Goal: Navigation & Orientation: Find specific page/section

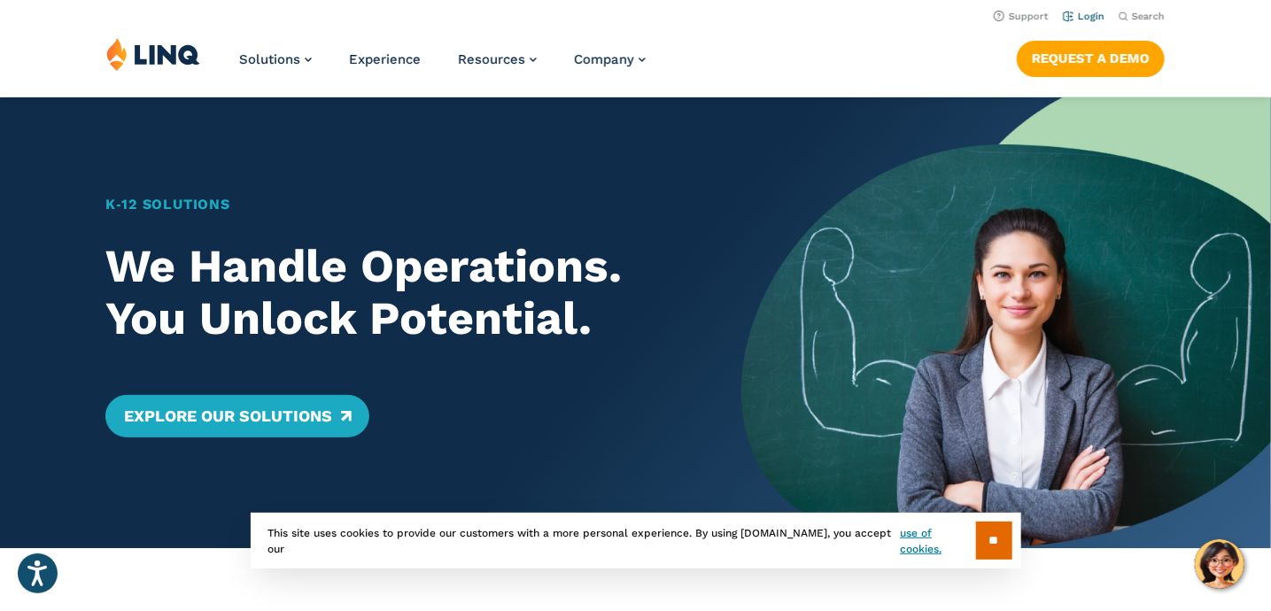
click at [1085, 19] on link "Login" at bounding box center [1084, 17] width 42 height 12
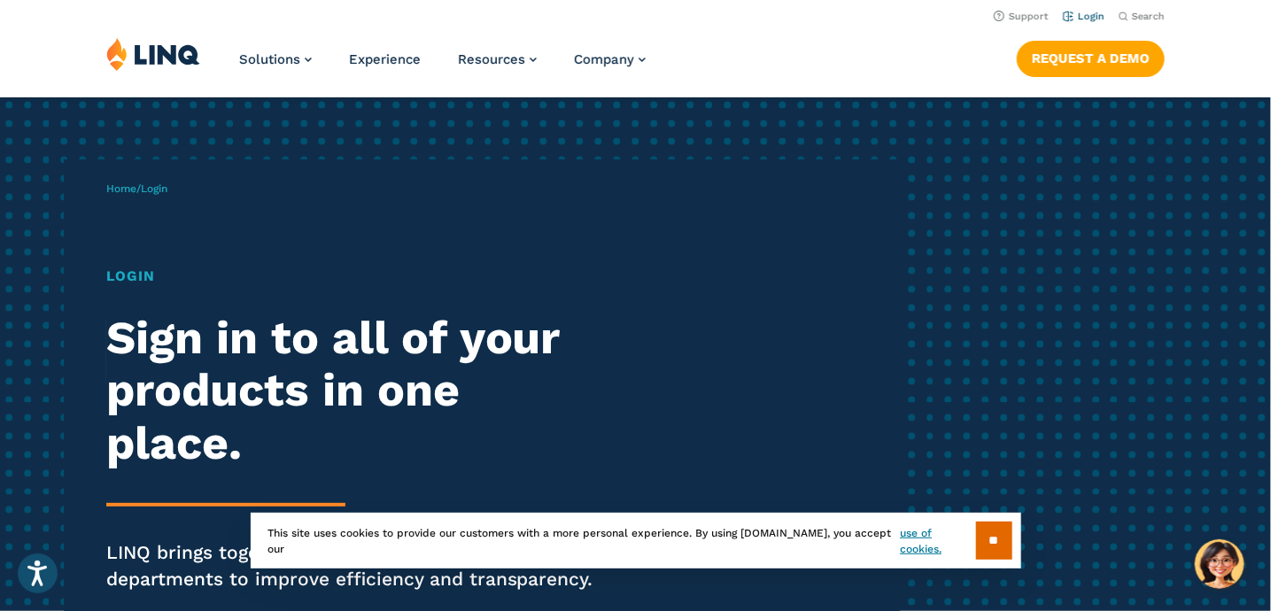
click at [1093, 18] on link "Login" at bounding box center [1084, 17] width 42 height 12
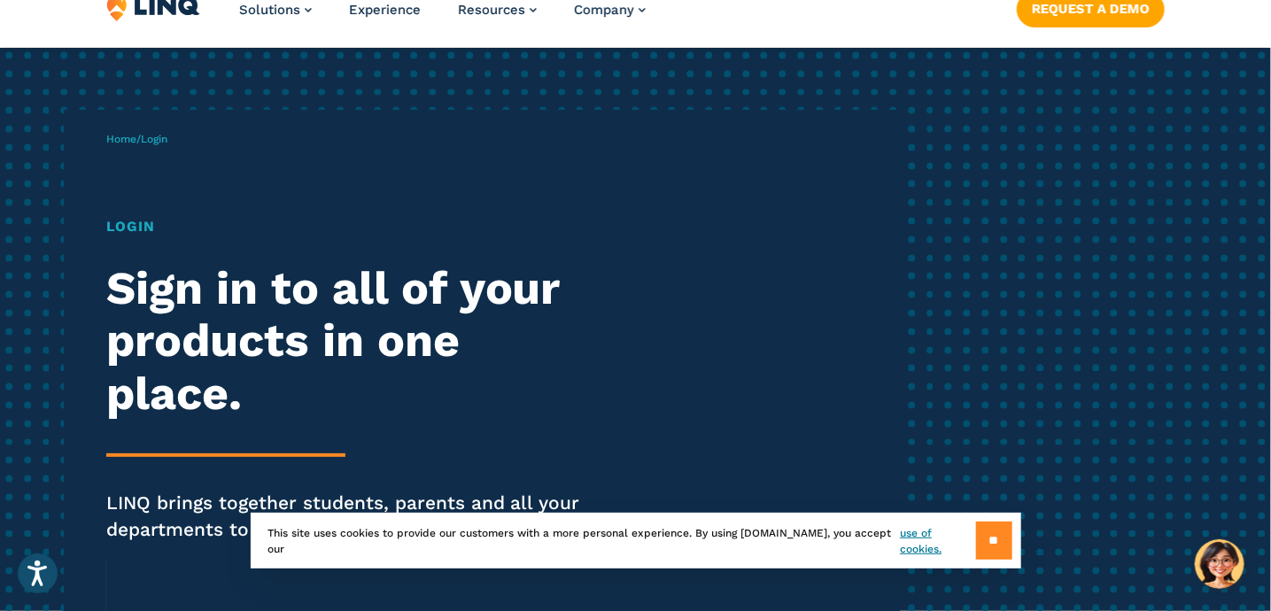
scroll to position [89, 0]
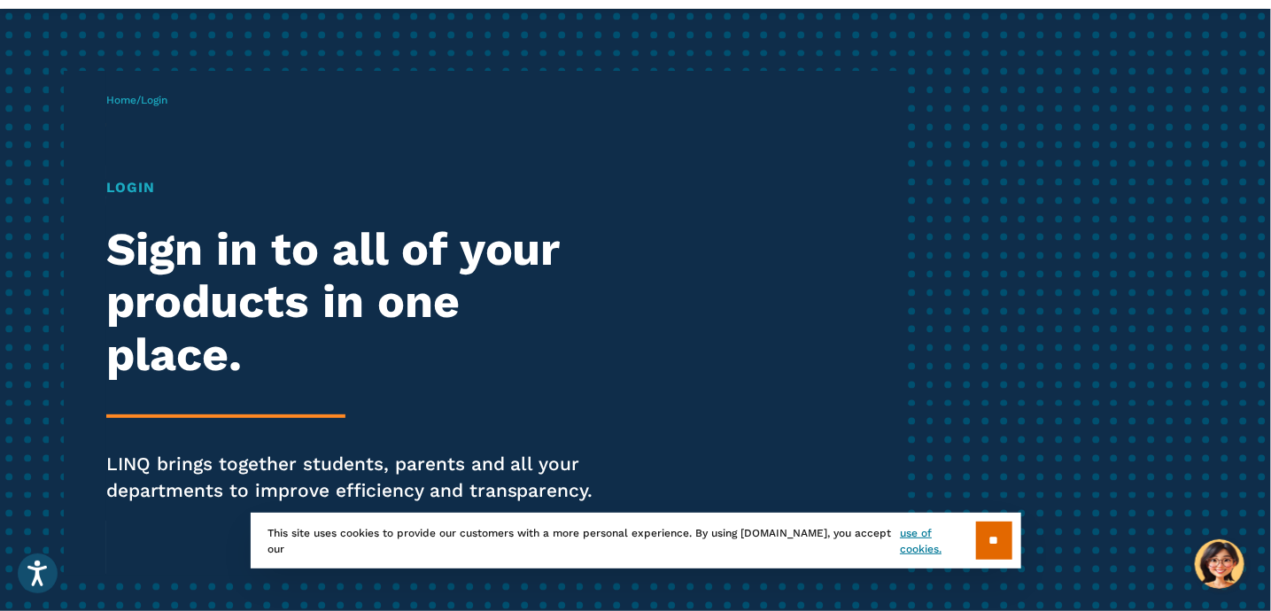
click at [996, 541] on input "**" at bounding box center [994, 541] width 36 height 38
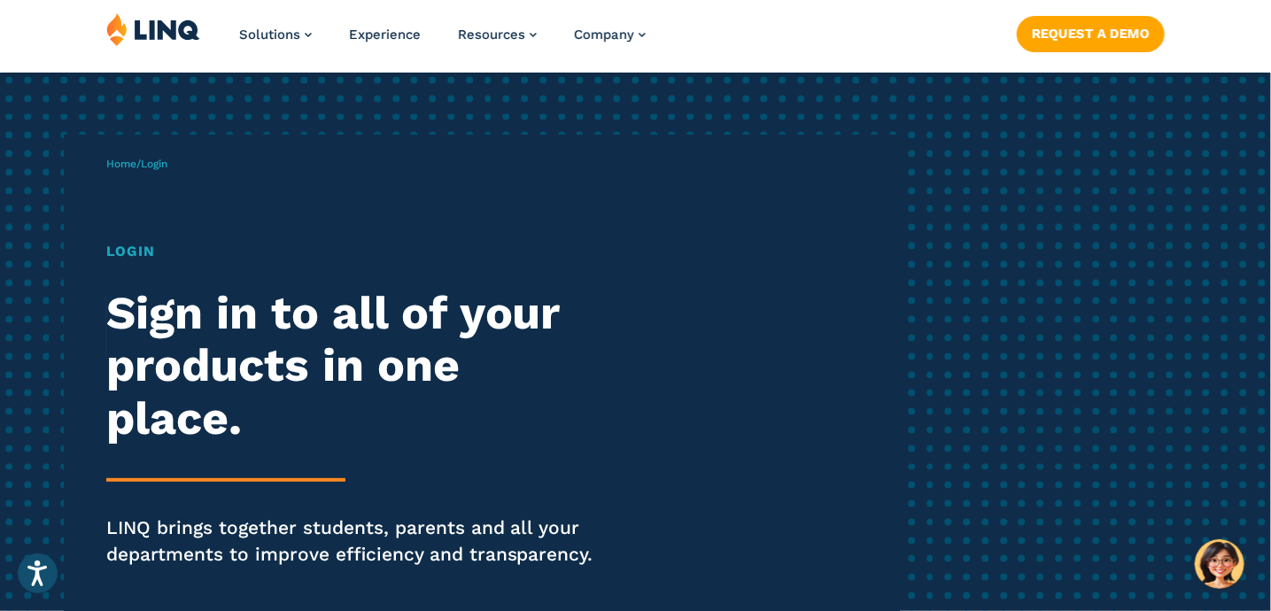
scroll to position [0, 0]
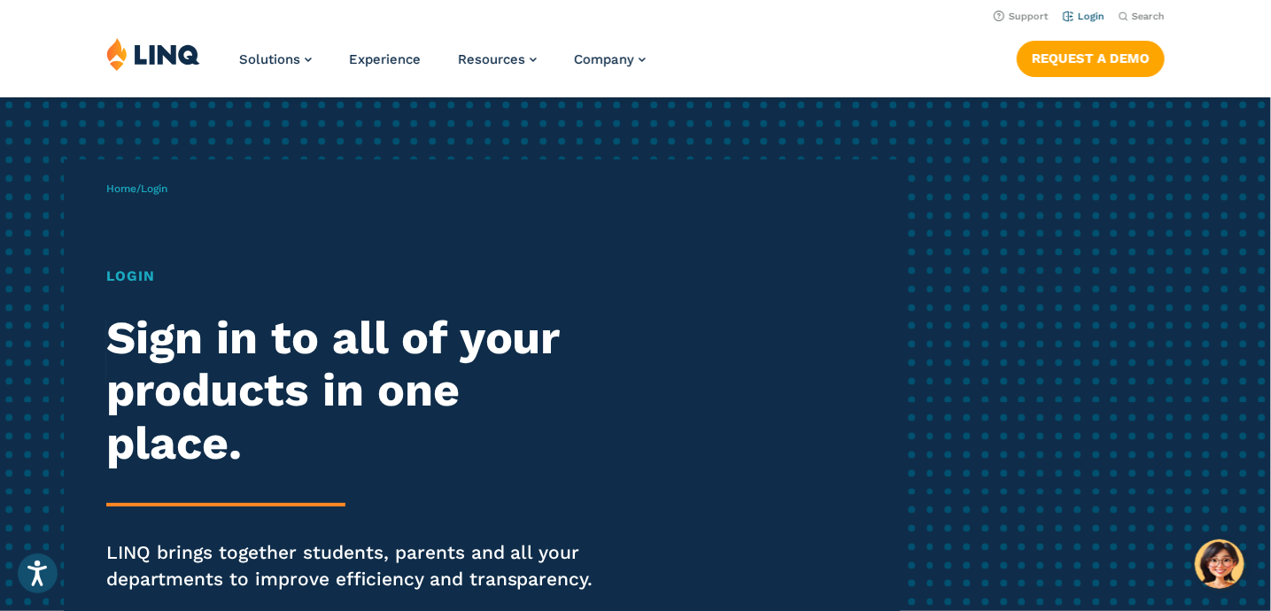
click at [1091, 11] on link "Login" at bounding box center [1084, 17] width 42 height 12
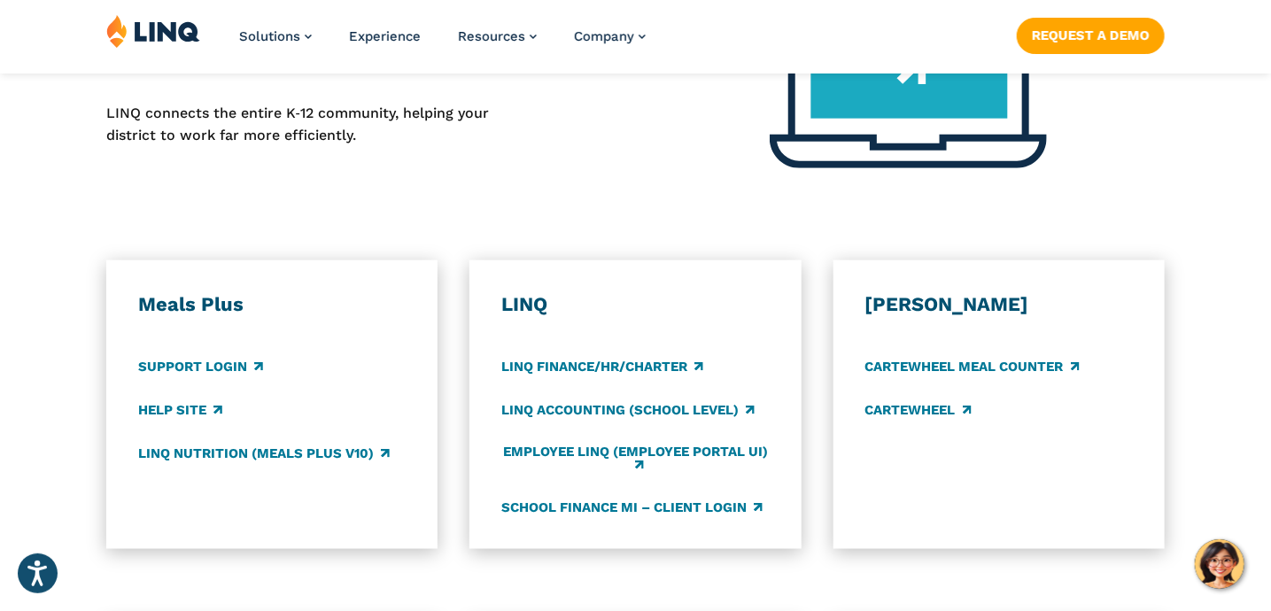
scroll to position [886, 0]
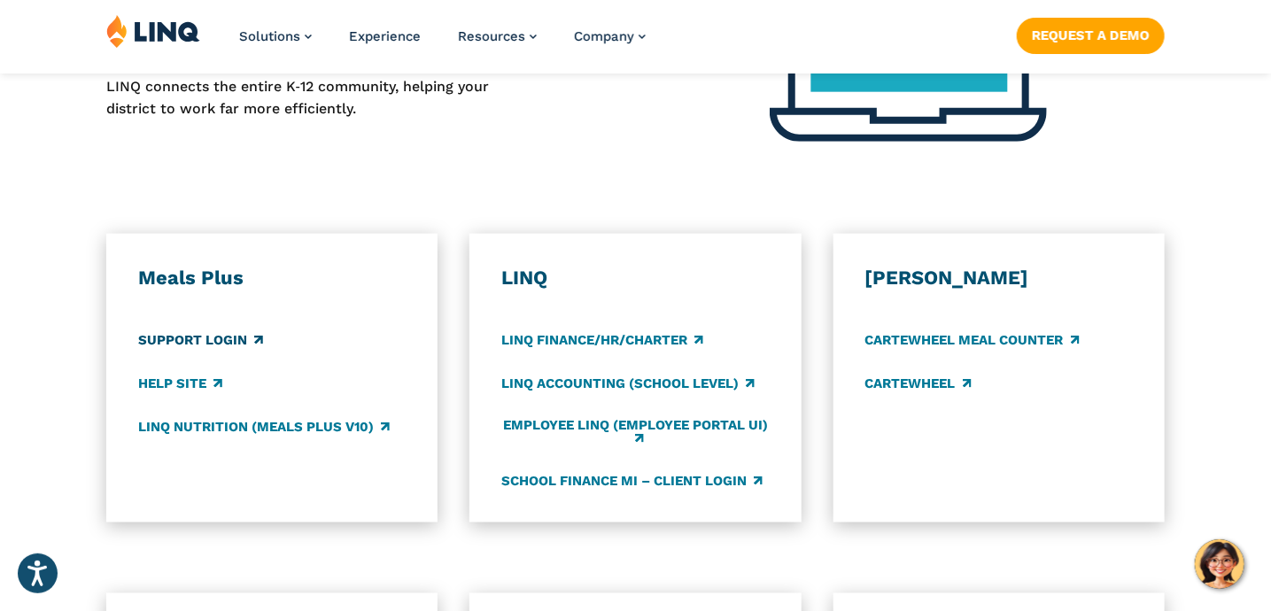
click at [212, 339] on link "Support Login" at bounding box center [200, 339] width 125 height 19
